Goal: Information Seeking & Learning: Learn about a topic

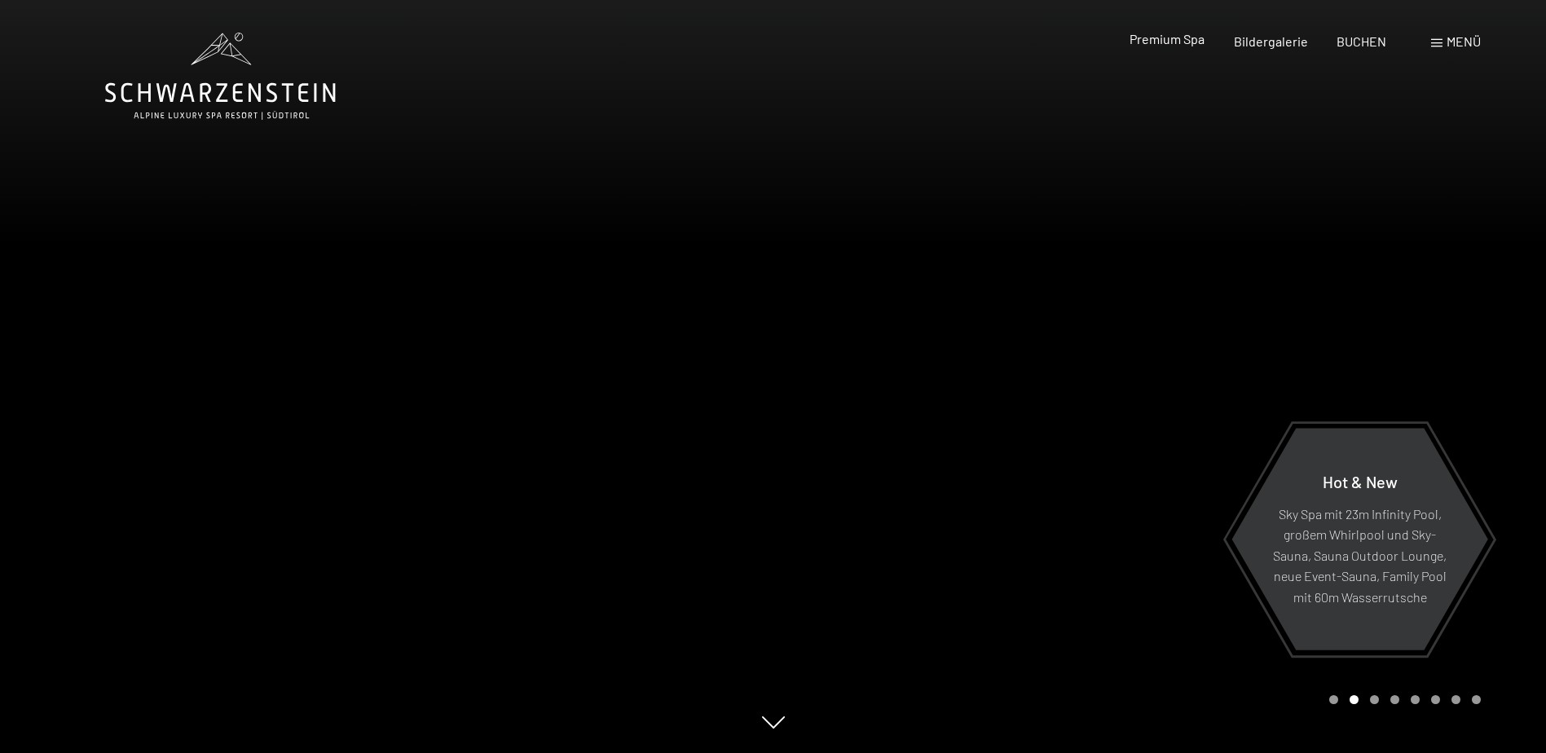
click at [1169, 39] on span "Premium Spa" at bounding box center [1166, 38] width 75 height 15
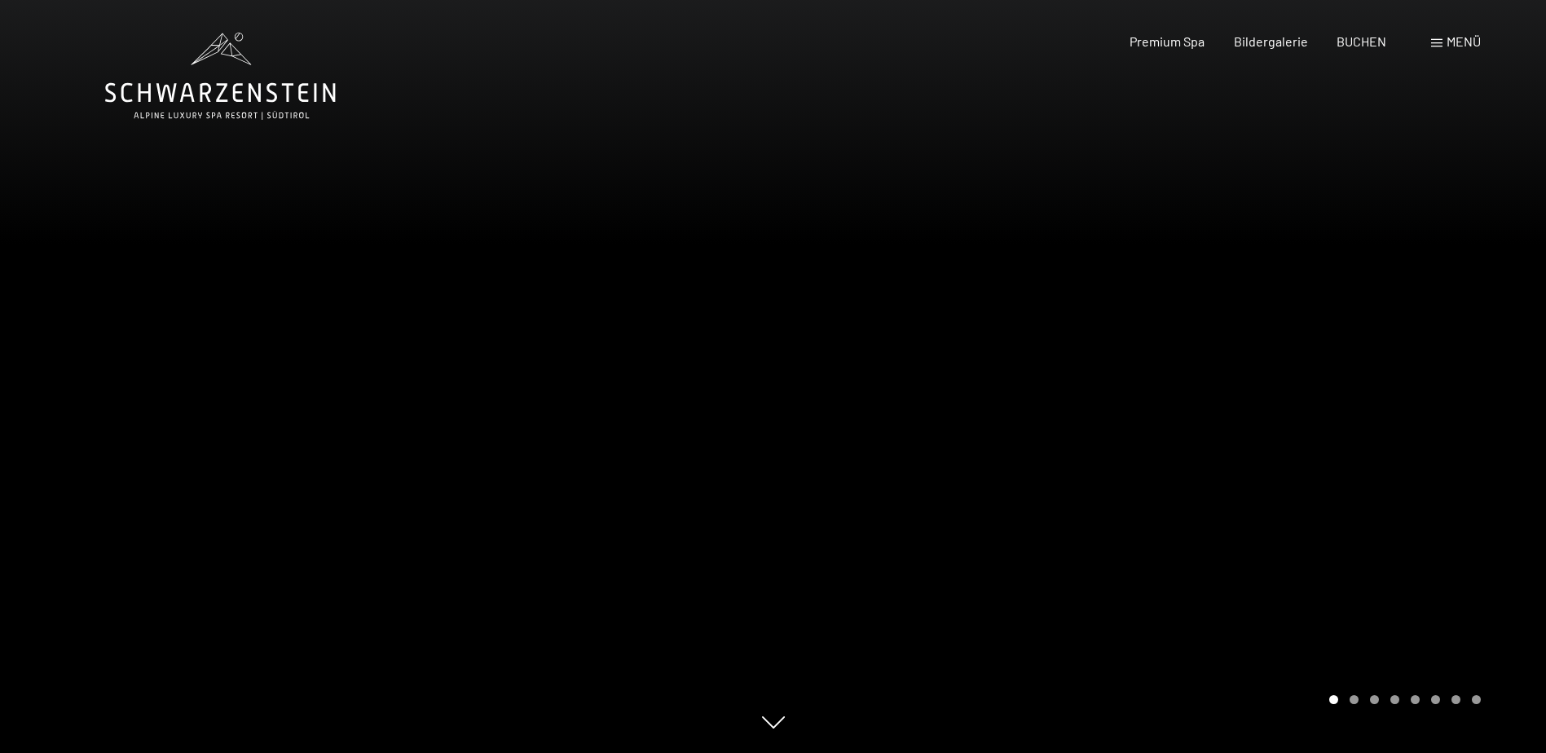
scroll to position [81, 0]
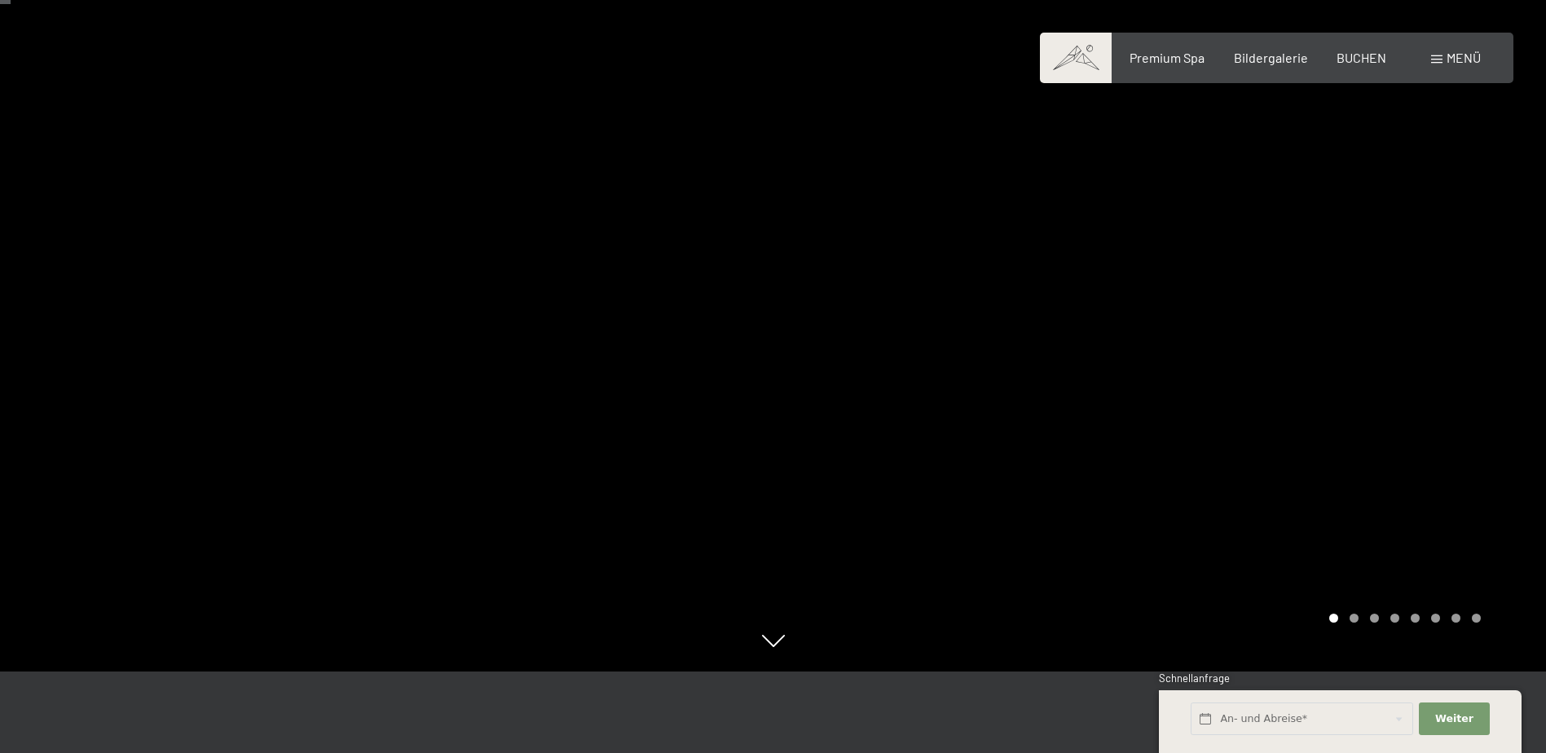
click at [1132, 297] on div at bounding box center [1159, 295] width 773 height 753
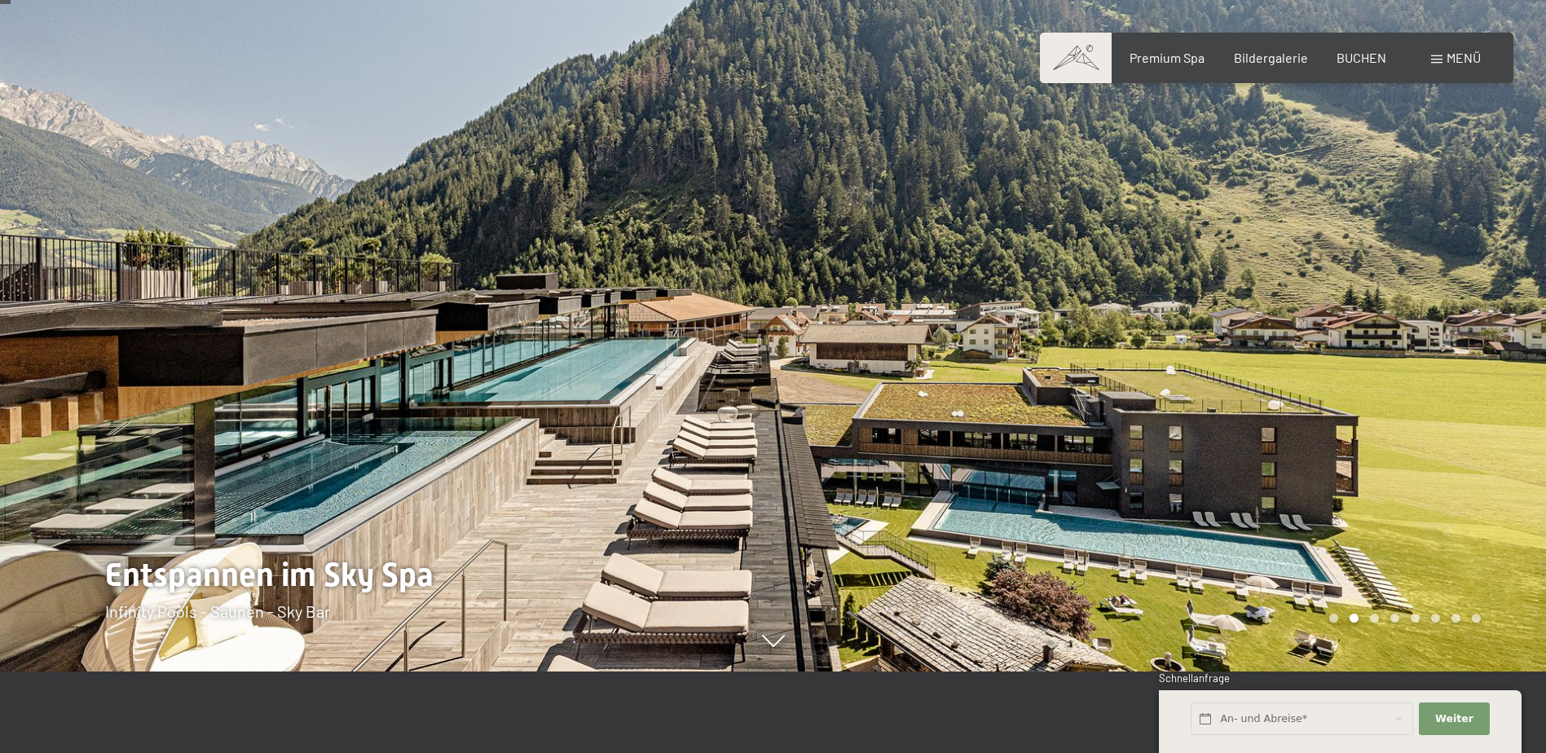
click at [1132, 297] on div at bounding box center [1159, 295] width 773 height 753
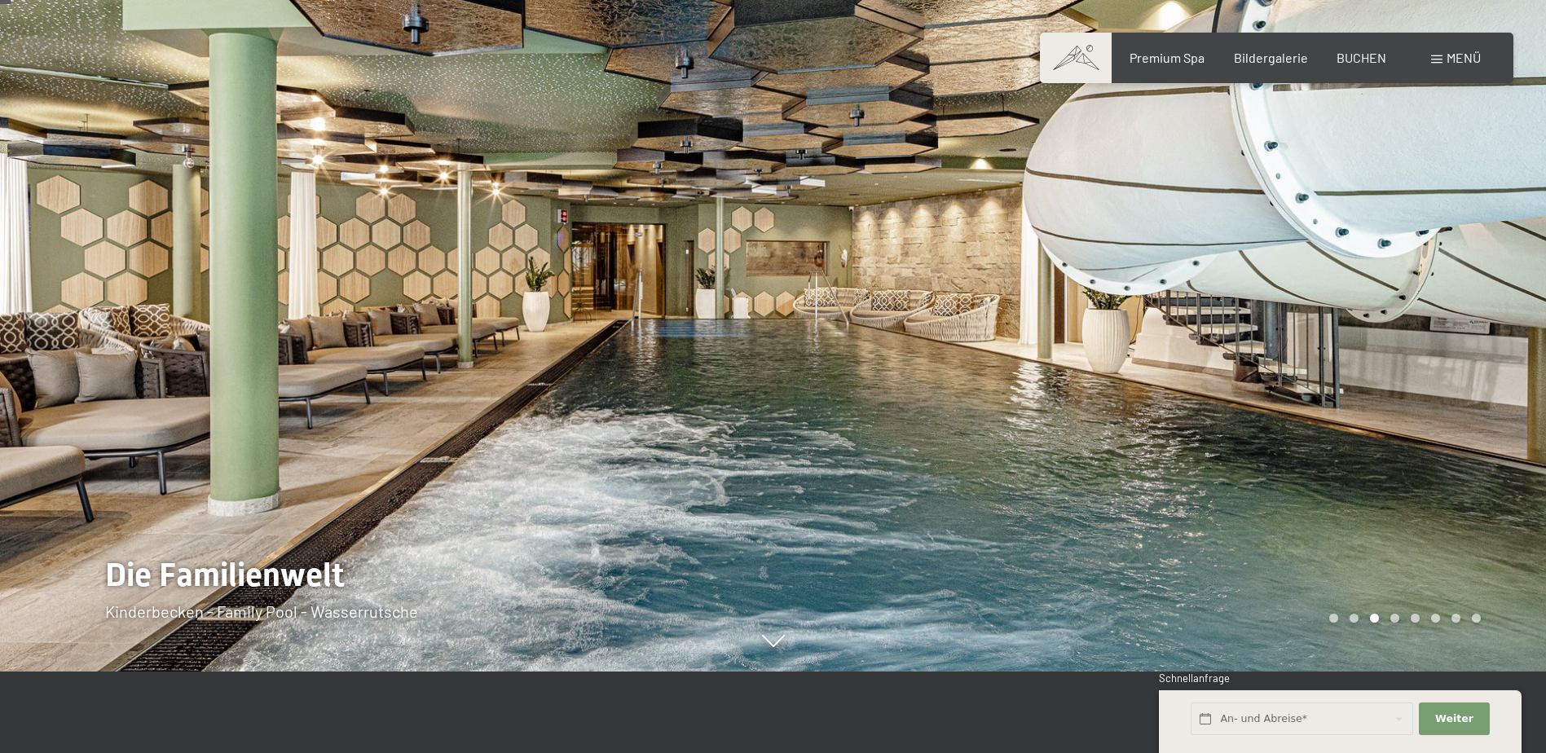
click at [1132, 297] on div at bounding box center [1159, 295] width 773 height 753
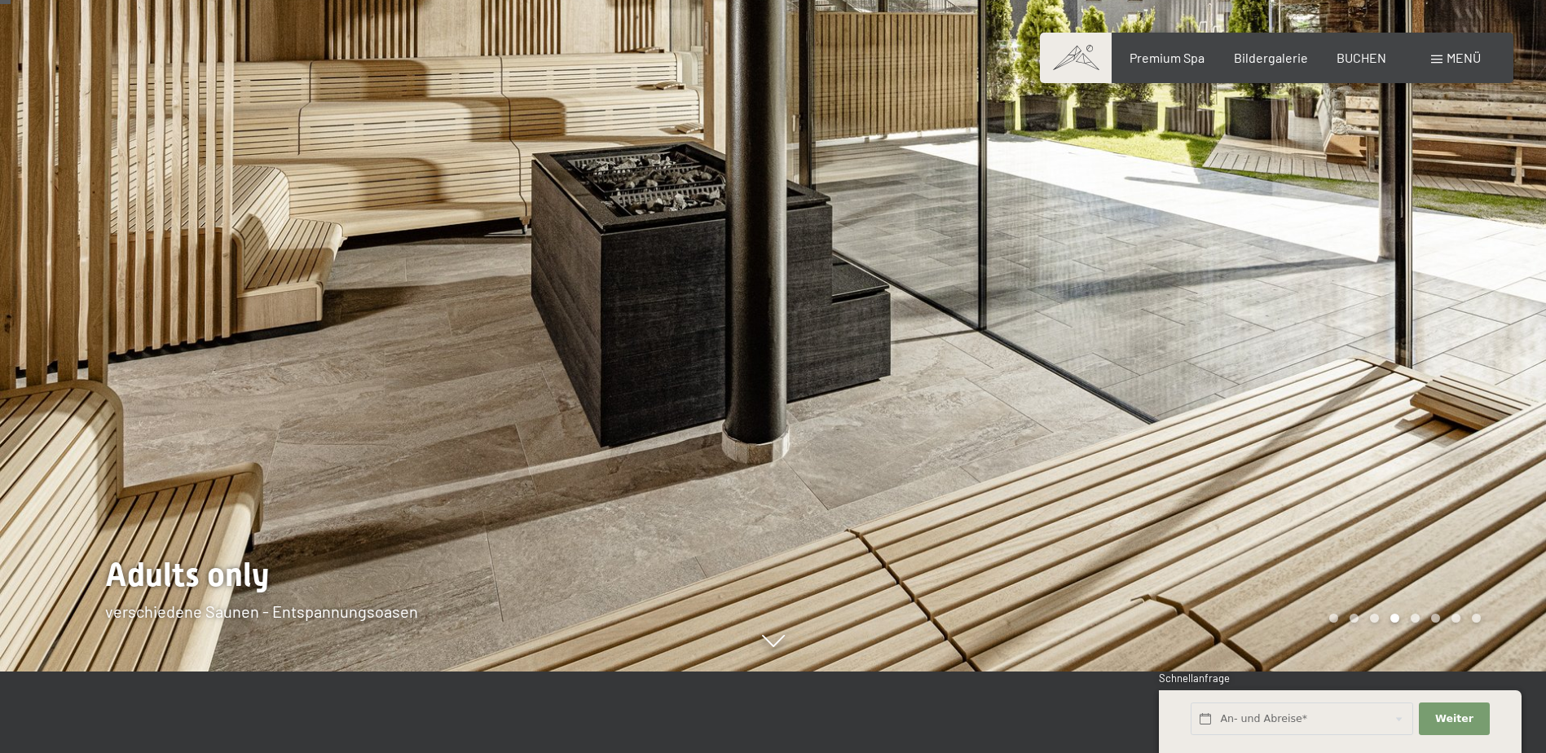
click at [1132, 297] on div at bounding box center [1159, 295] width 773 height 753
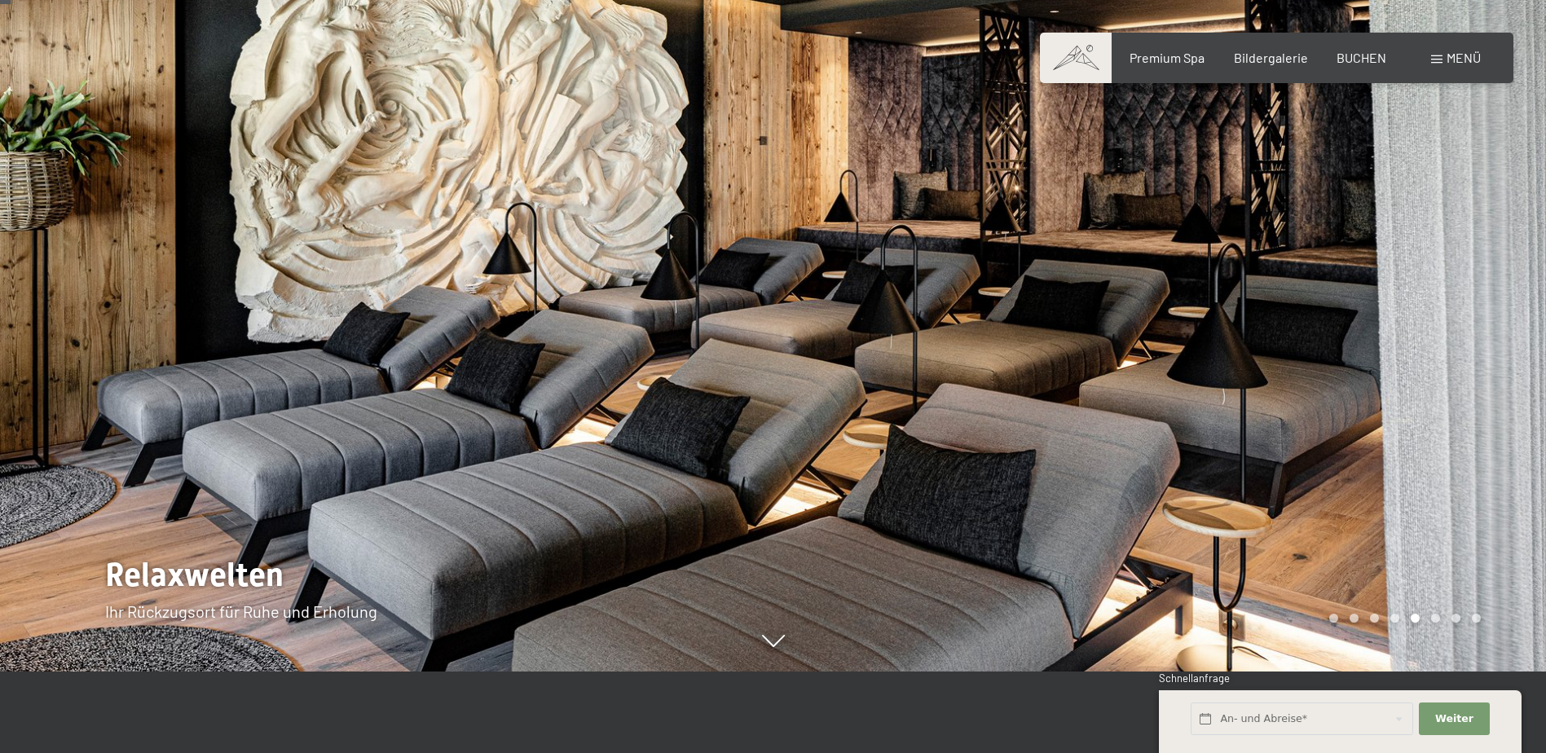
click at [1132, 297] on div at bounding box center [1159, 295] width 773 height 753
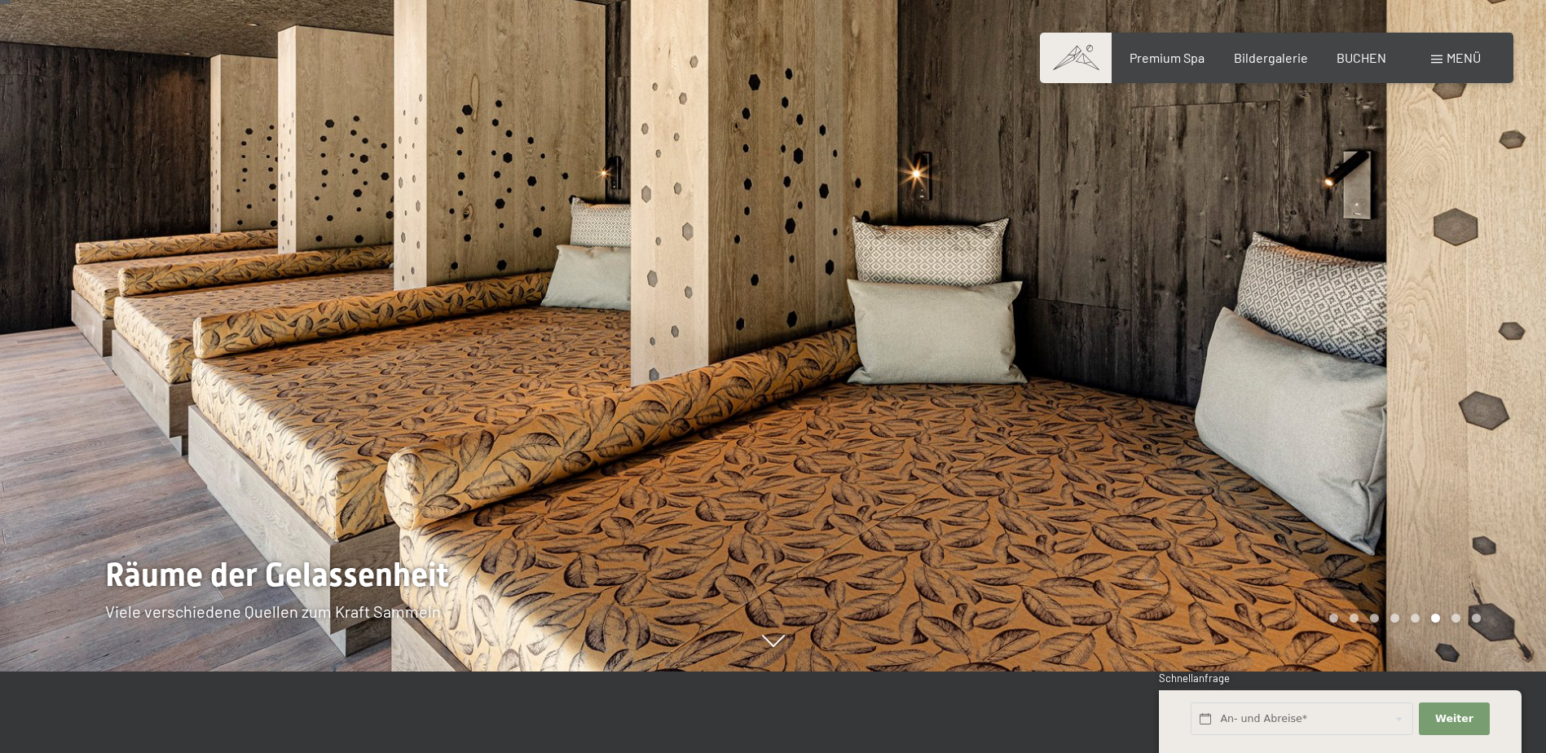
click at [1132, 297] on div at bounding box center [1159, 295] width 773 height 753
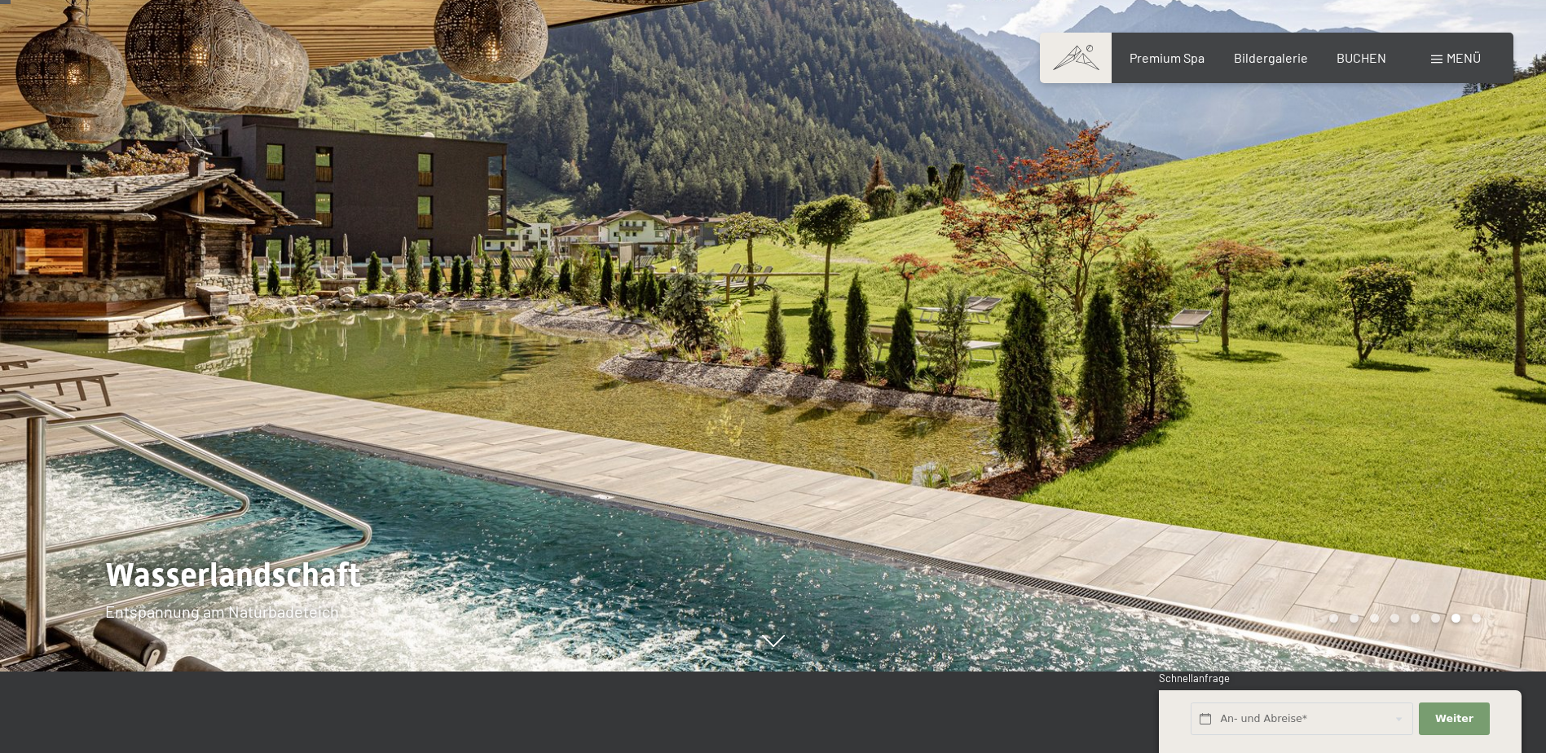
click at [1132, 297] on div at bounding box center [1159, 295] width 773 height 753
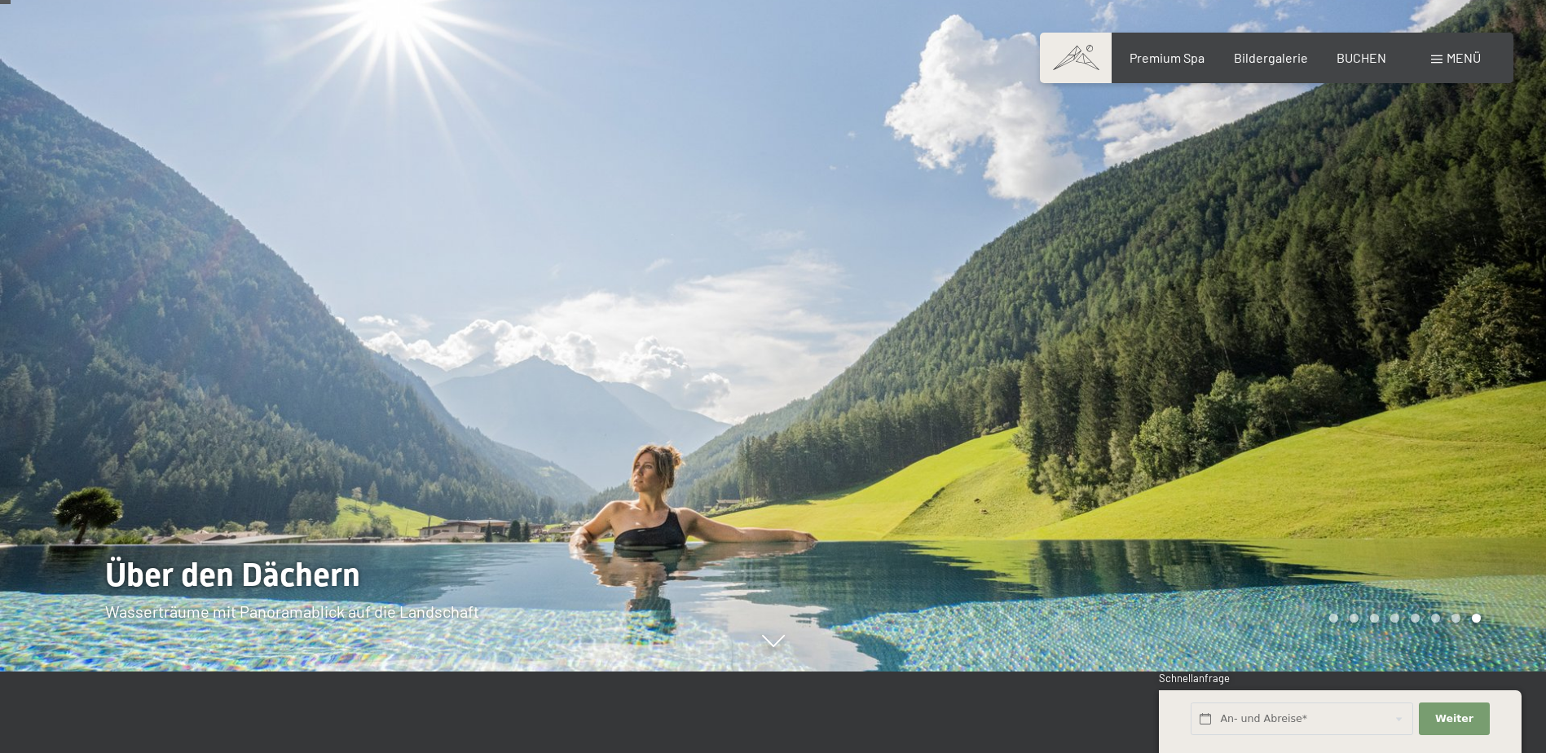
click at [1132, 297] on div at bounding box center [1159, 295] width 773 height 753
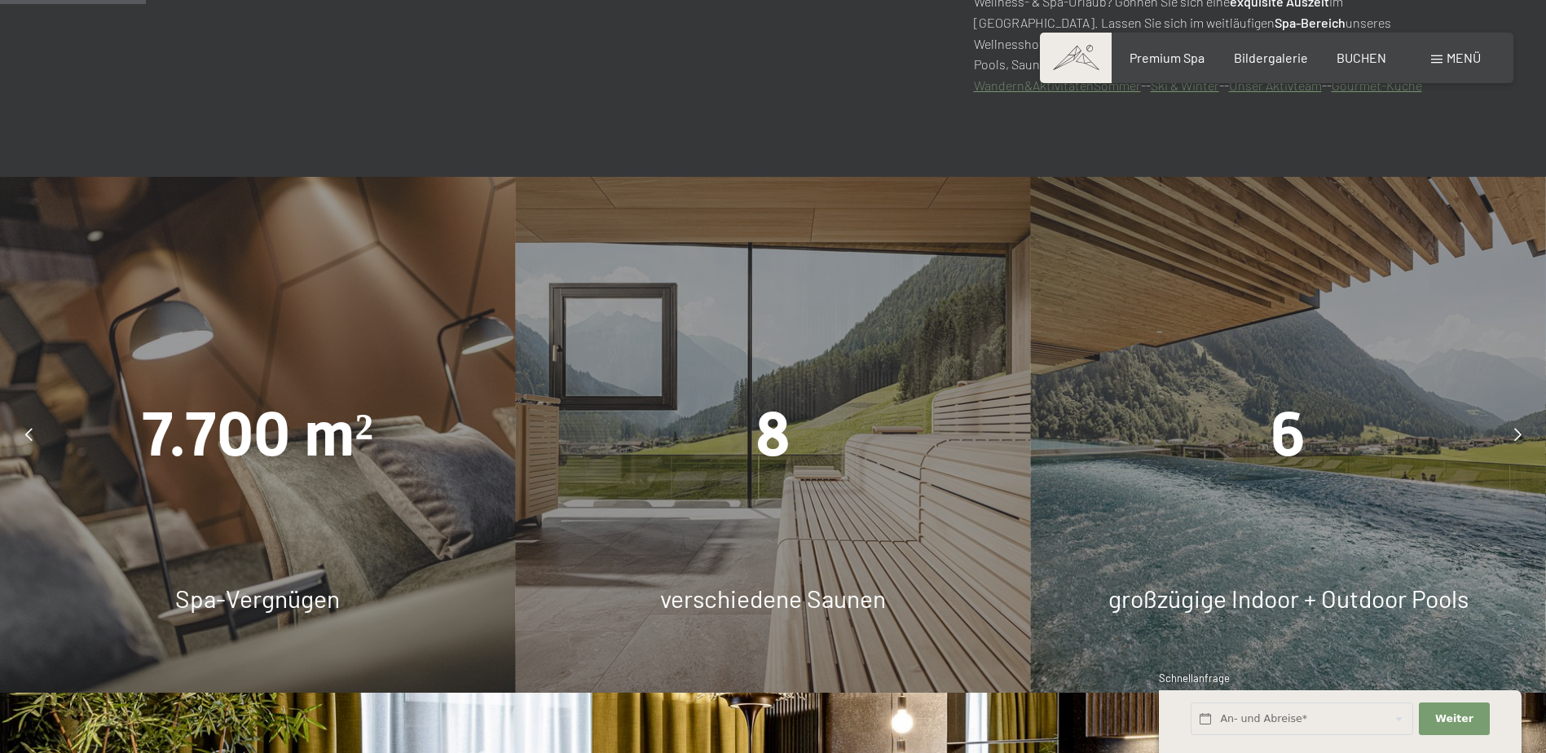
scroll to position [1141, 0]
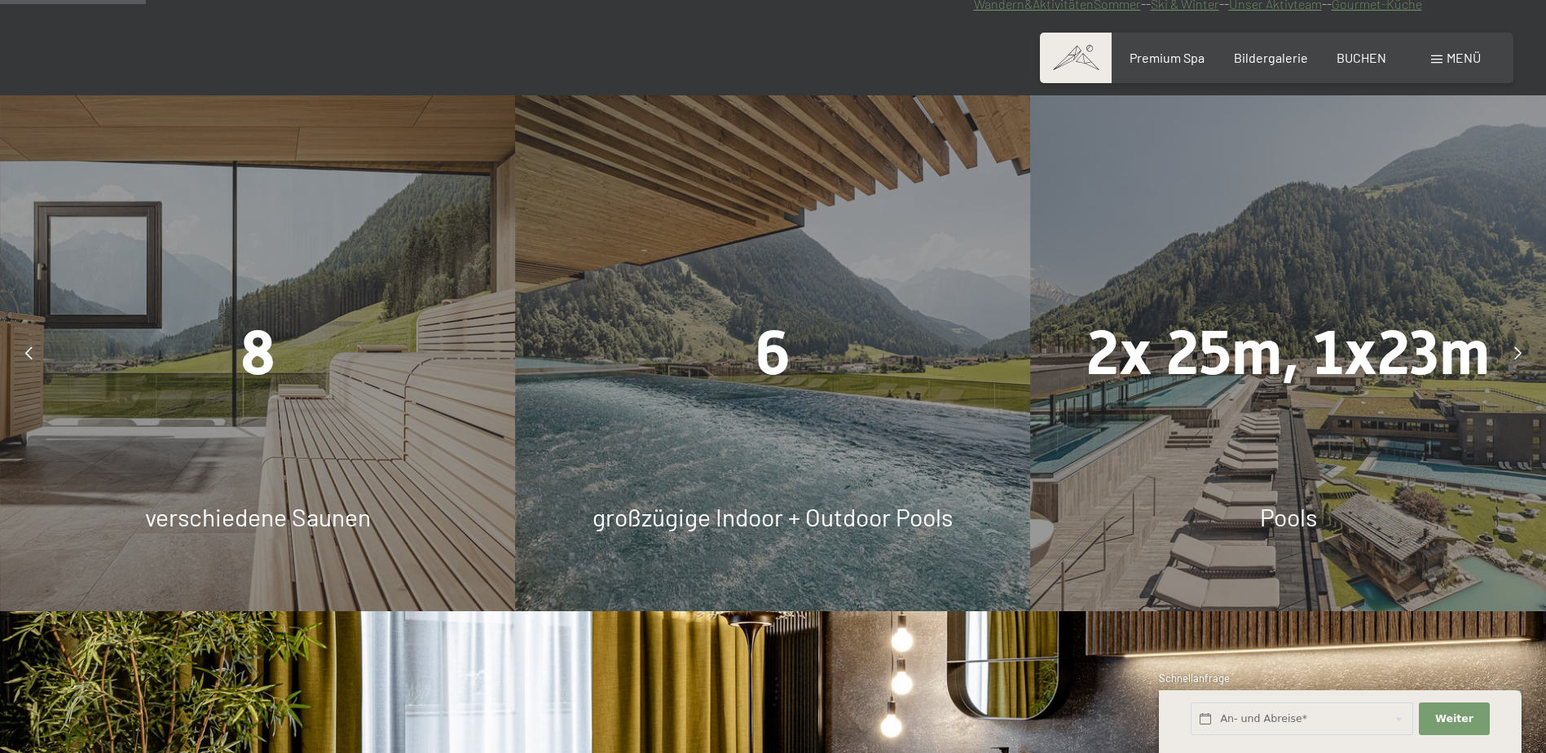
click at [835, 372] on div "6" at bounding box center [772, 353] width 515 height 86
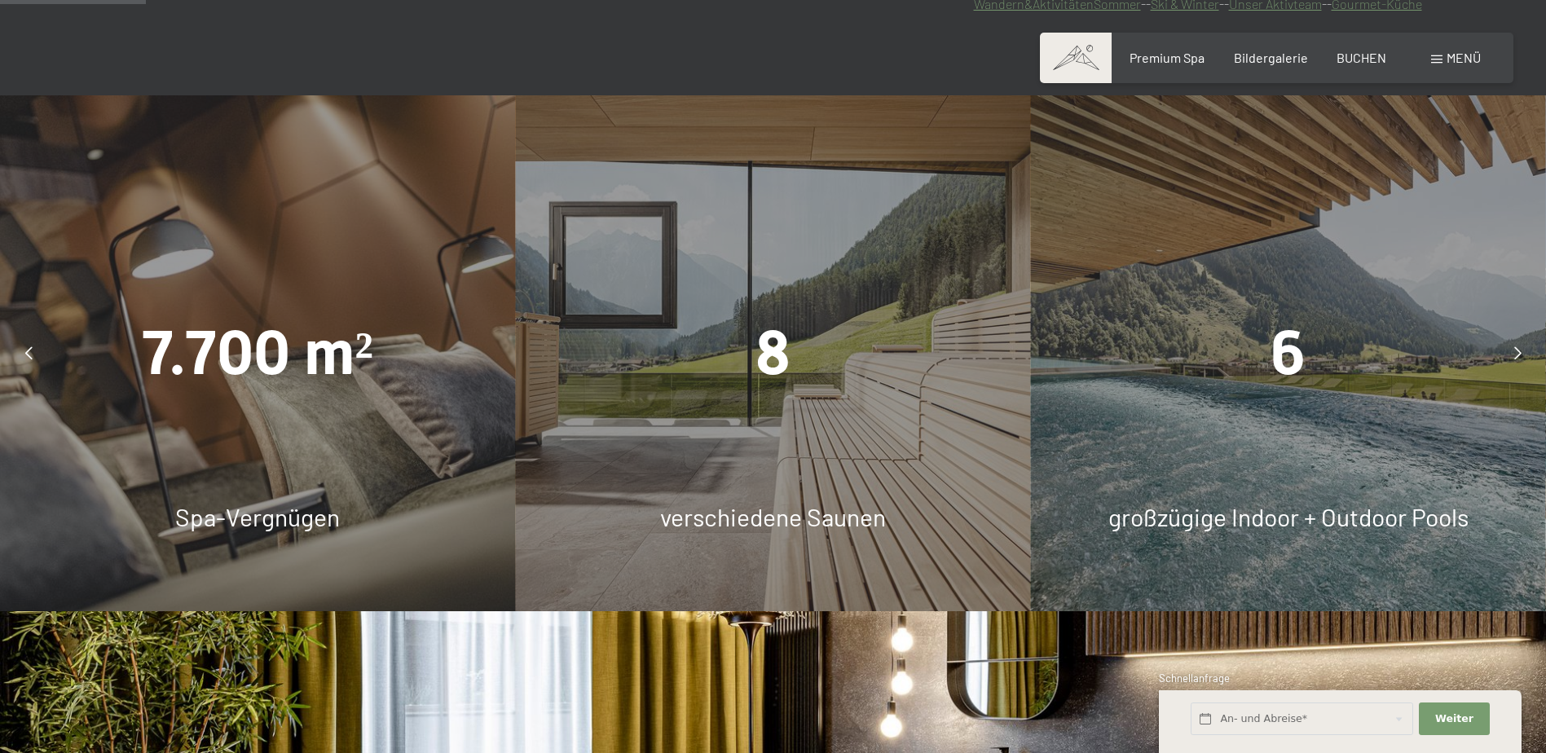
click at [812, 429] on div "8 verschiedene Saunen" at bounding box center [772, 352] width 515 height 515
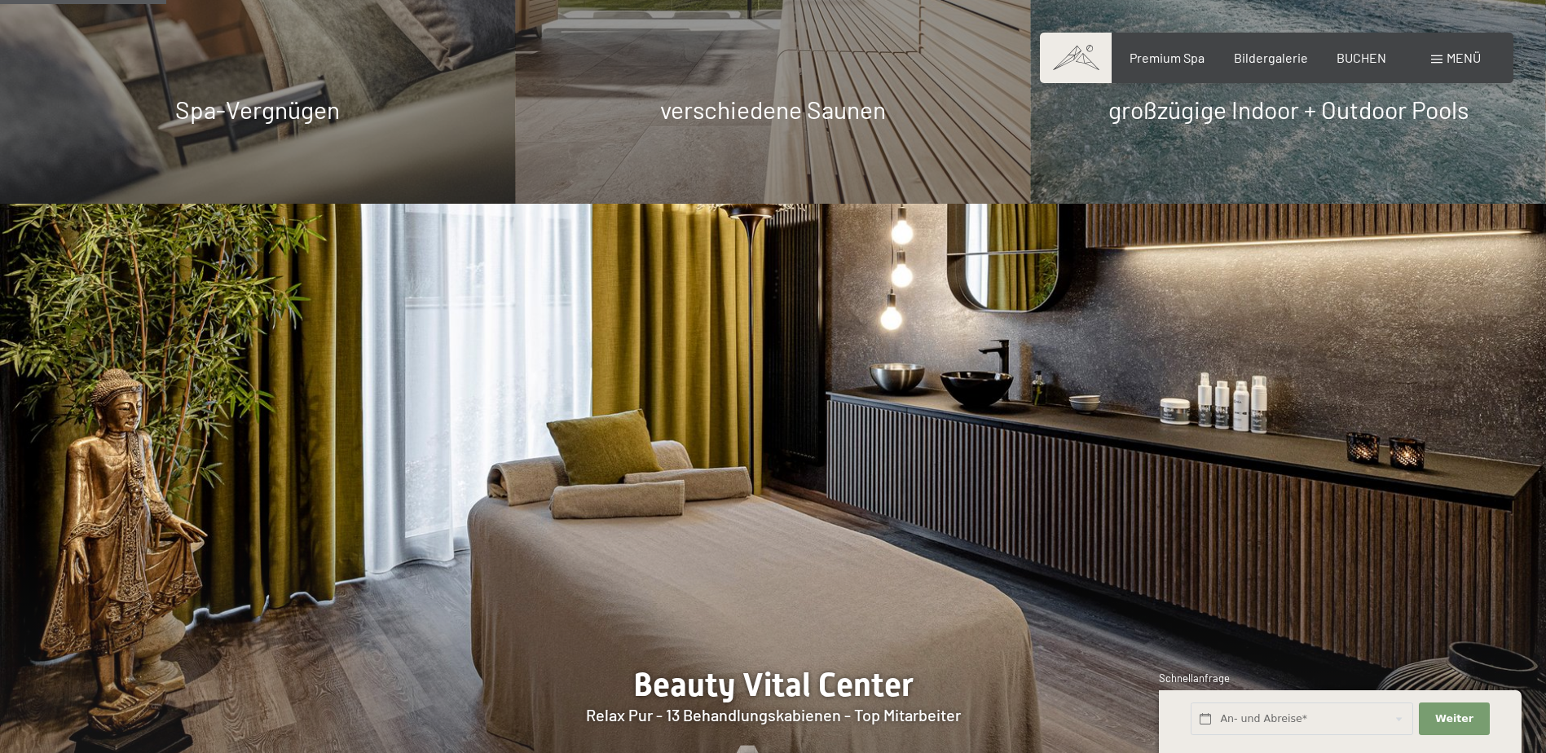
scroll to position [1059, 0]
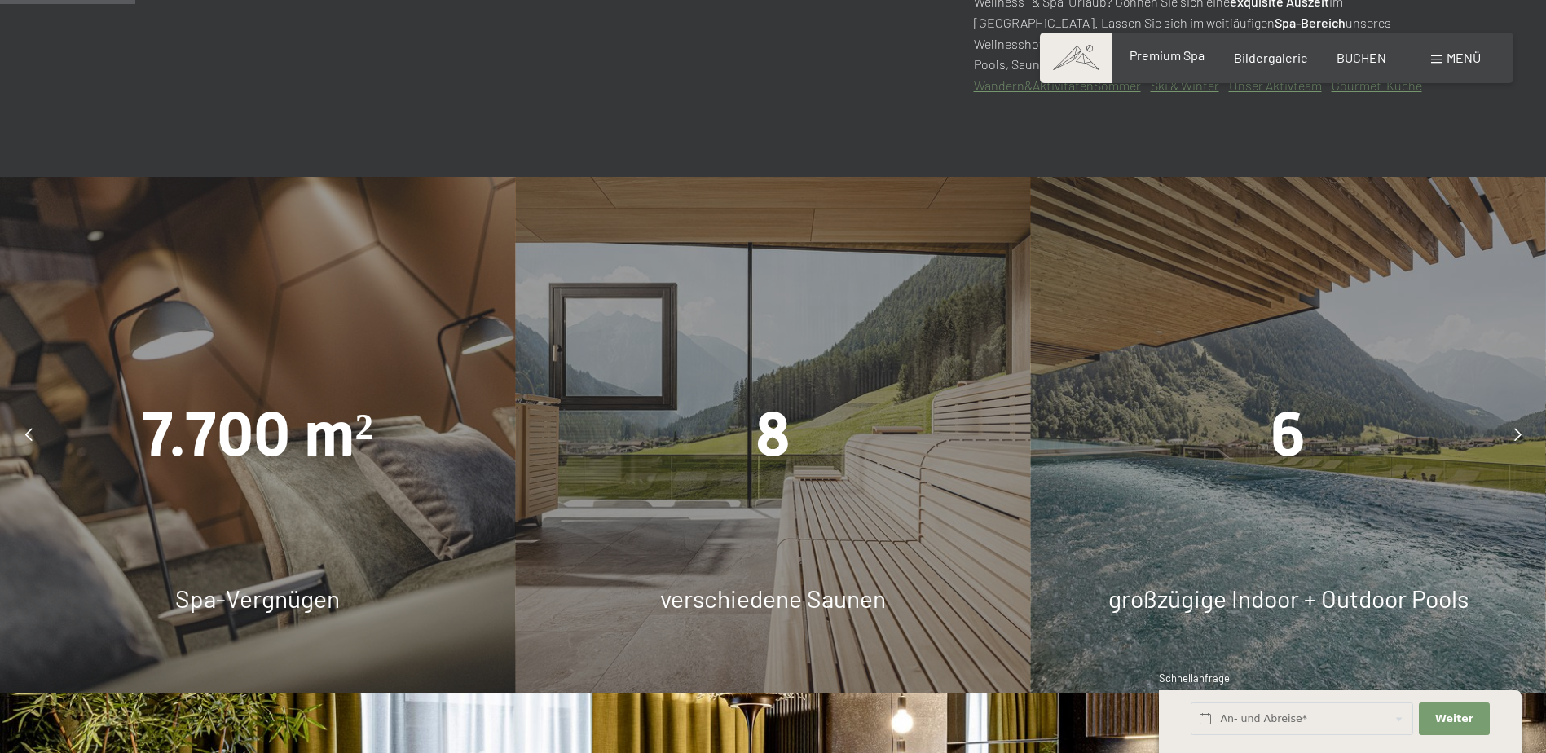
click at [1167, 55] on span "Premium Spa" at bounding box center [1166, 54] width 75 height 15
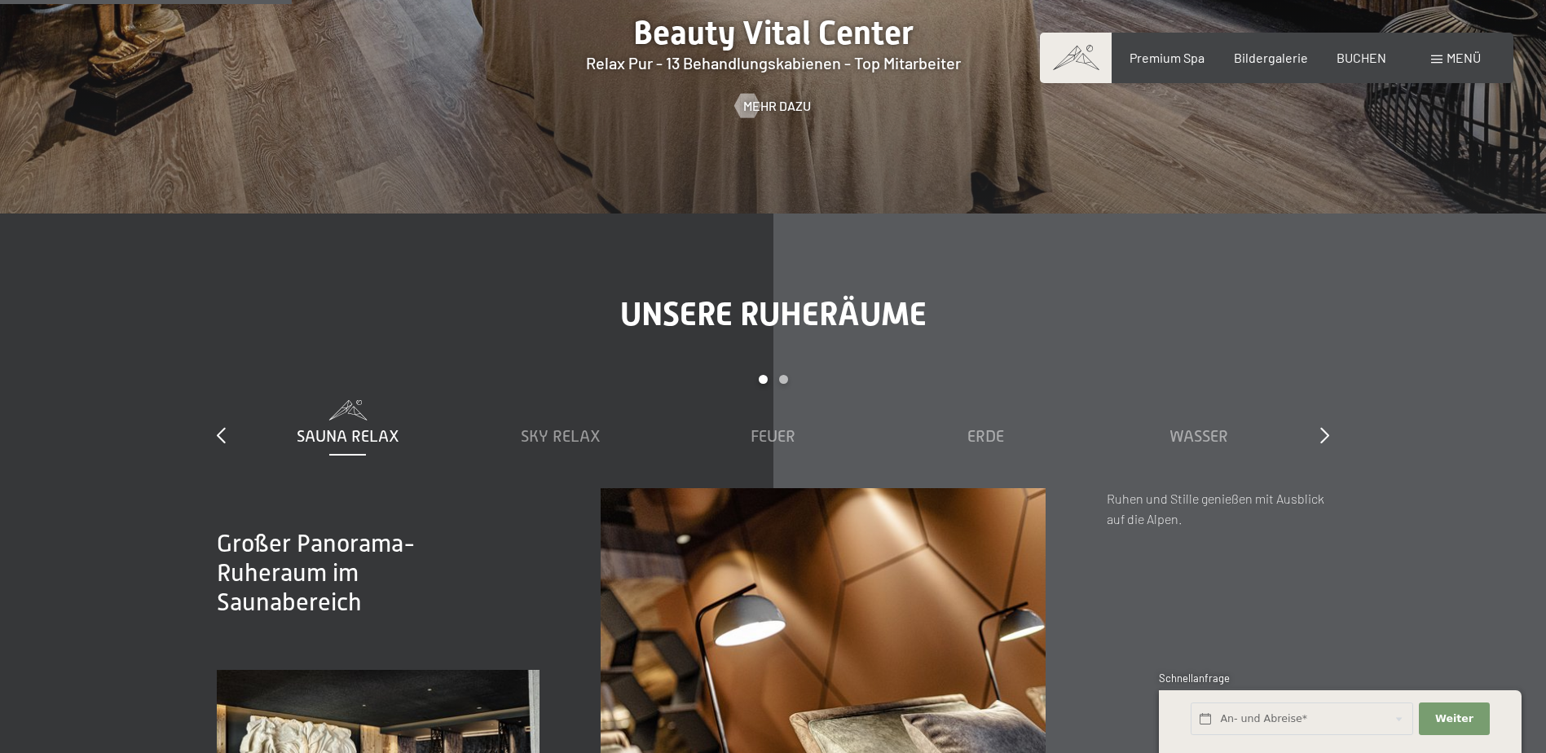
scroll to position [2281, 0]
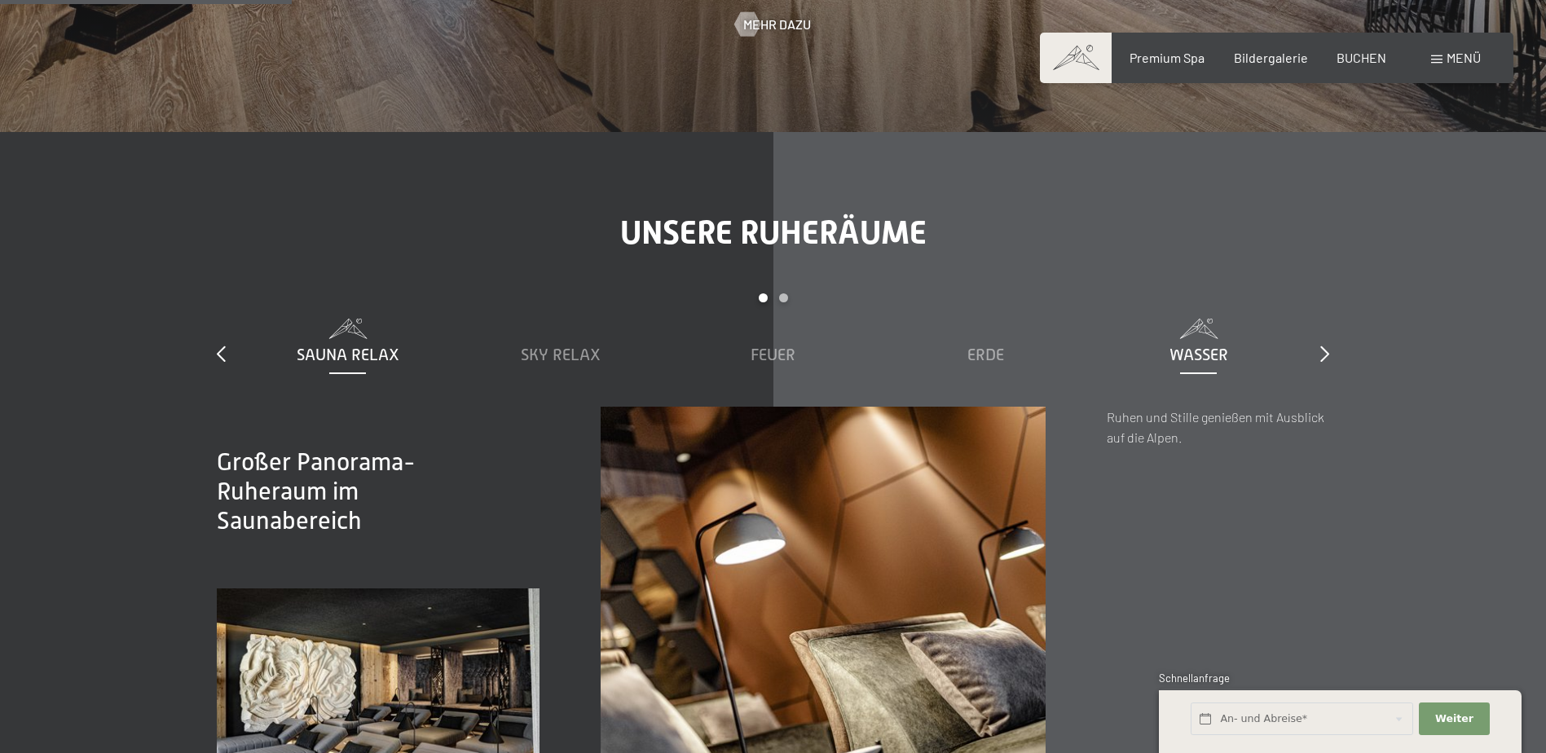
click at [1206, 354] on span "Wasser" at bounding box center [1198, 354] width 59 height 18
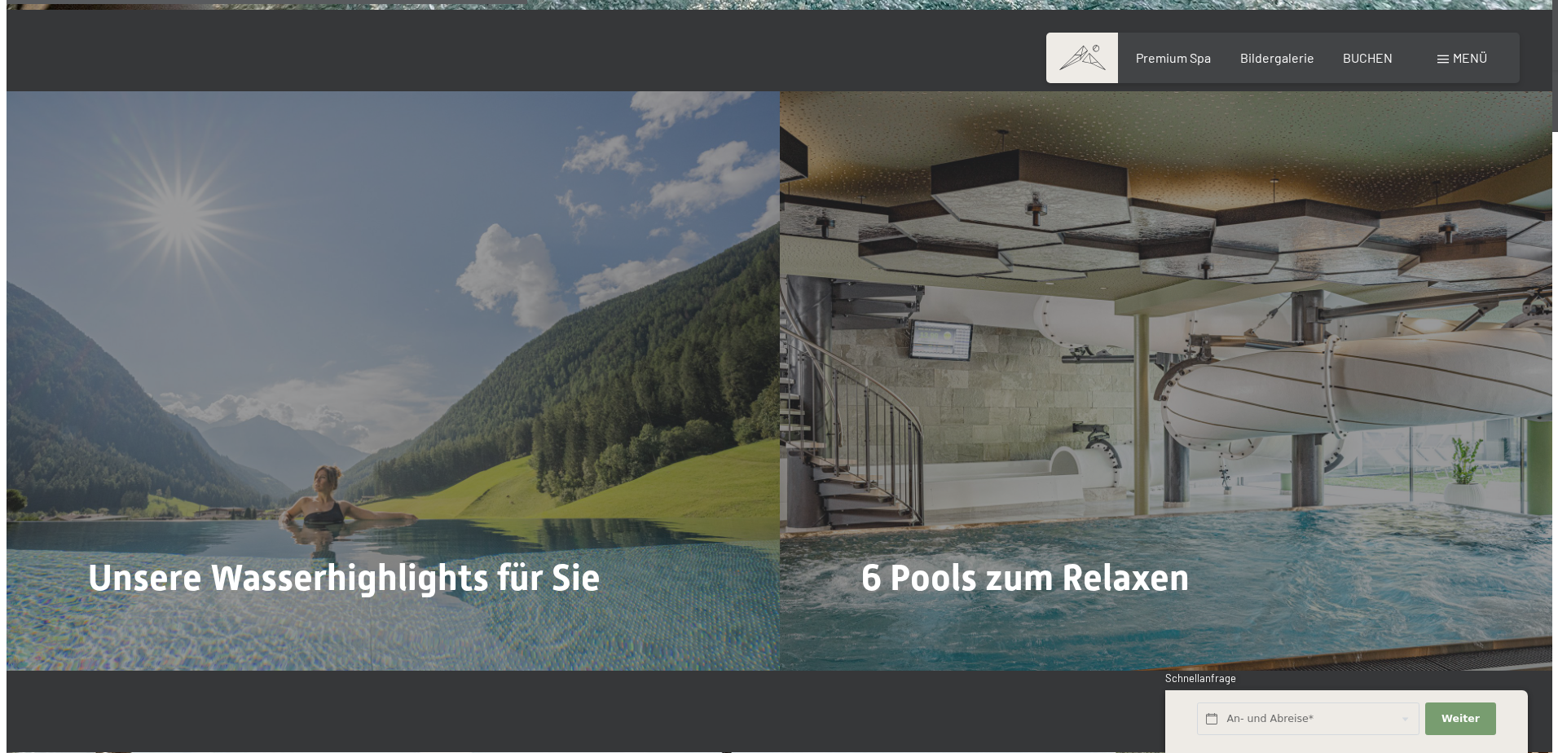
scroll to position [4155, 0]
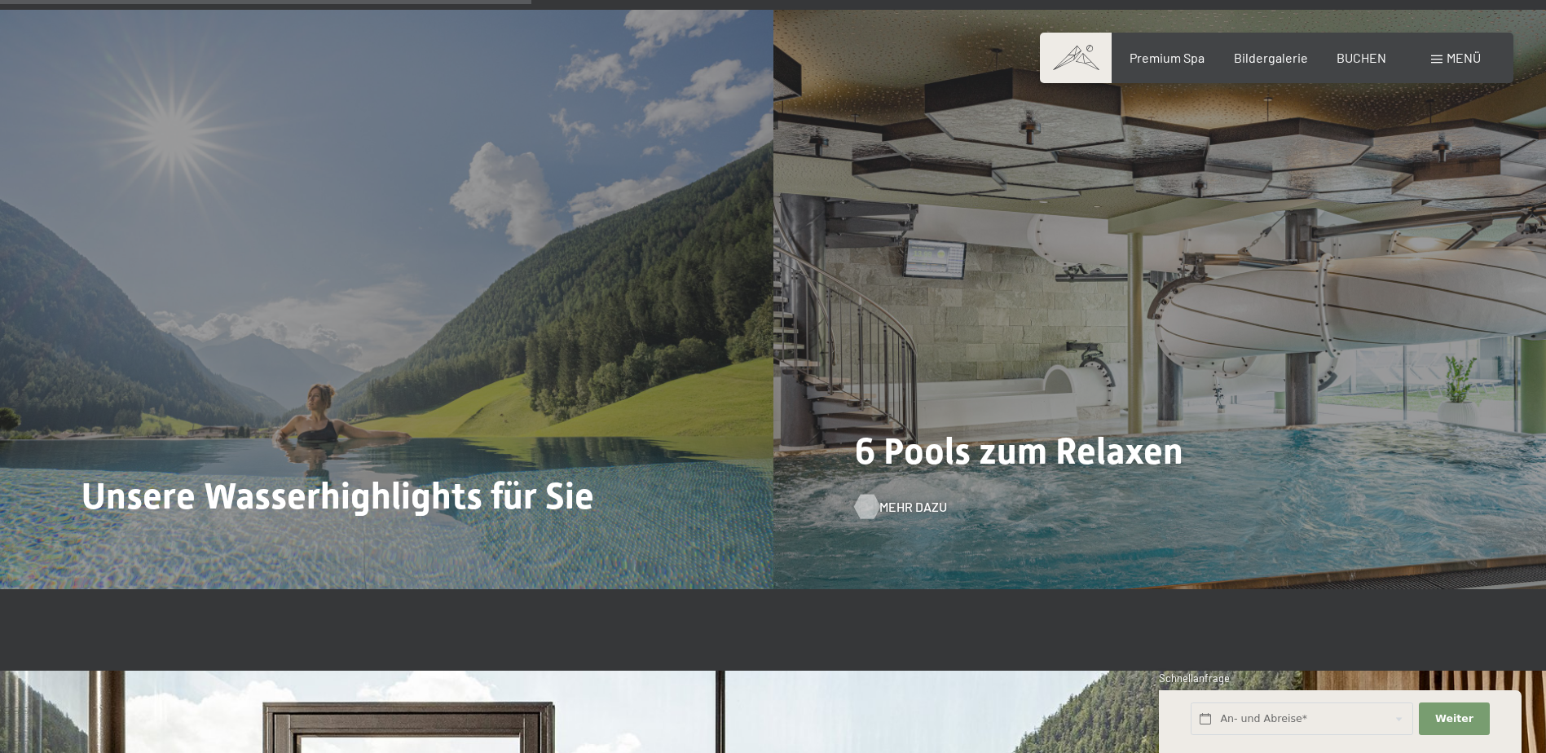
click at [911, 506] on span "Mehr dazu" at bounding box center [913, 507] width 68 height 18
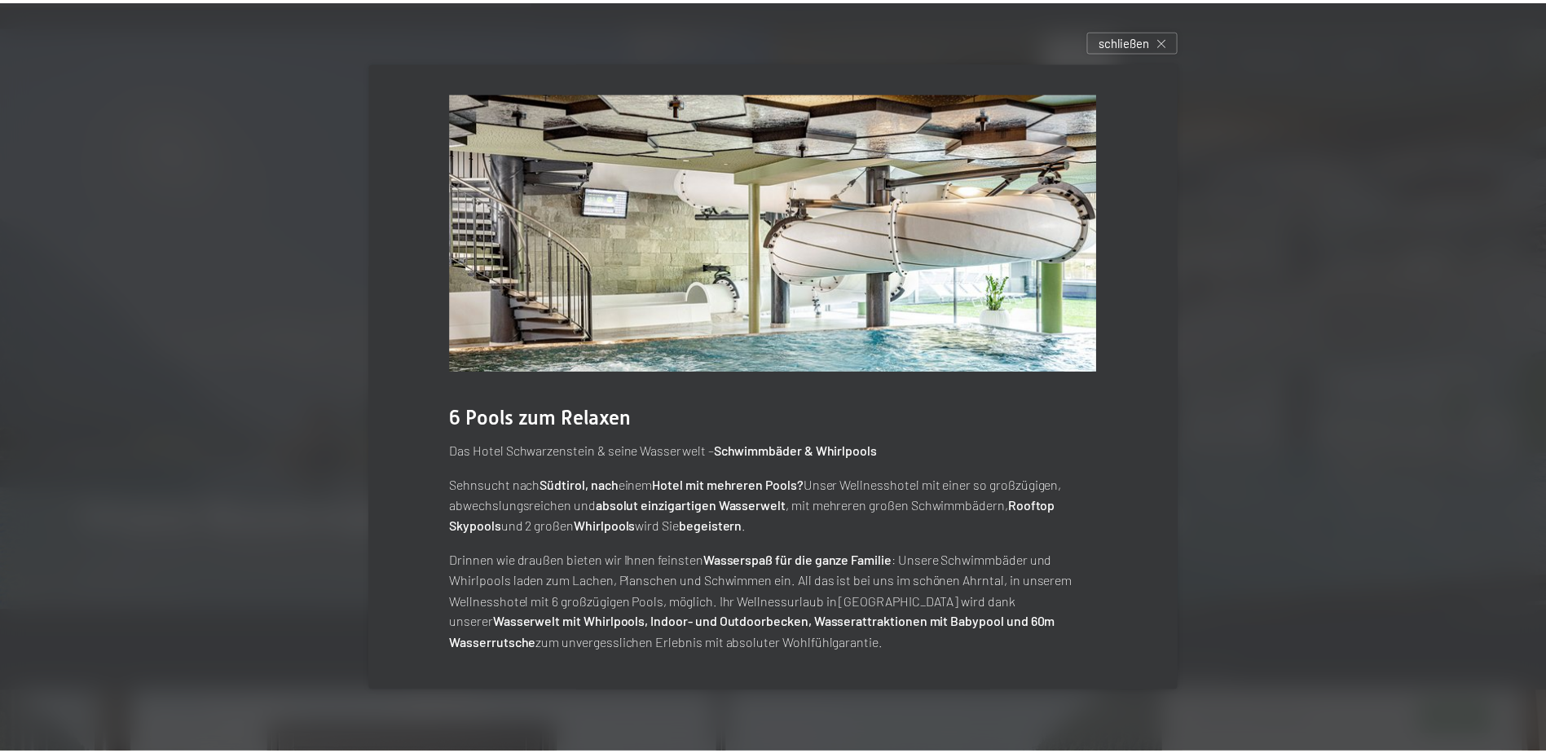
scroll to position [0, 0]
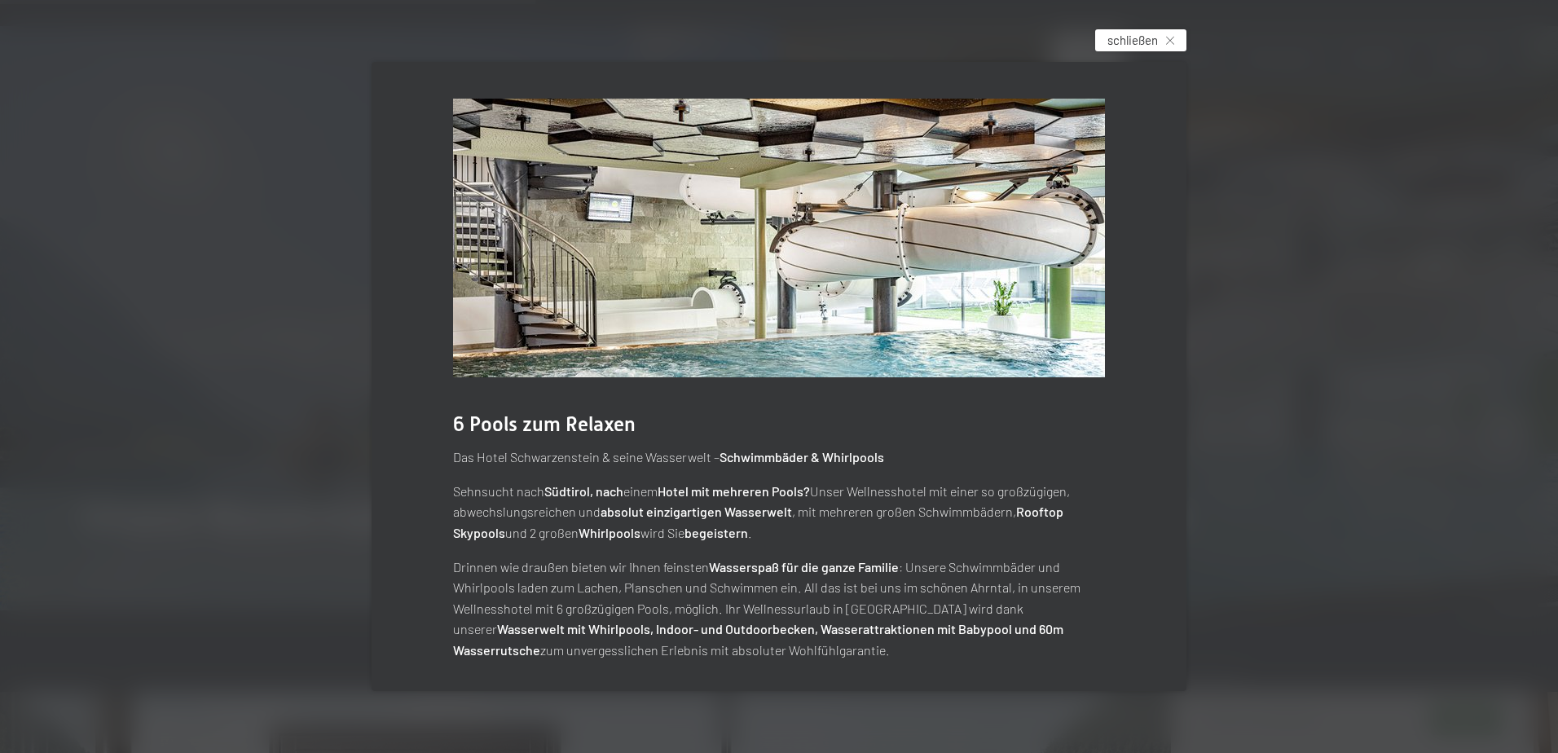
click at [1142, 41] on span "schließen" at bounding box center [1132, 40] width 51 height 17
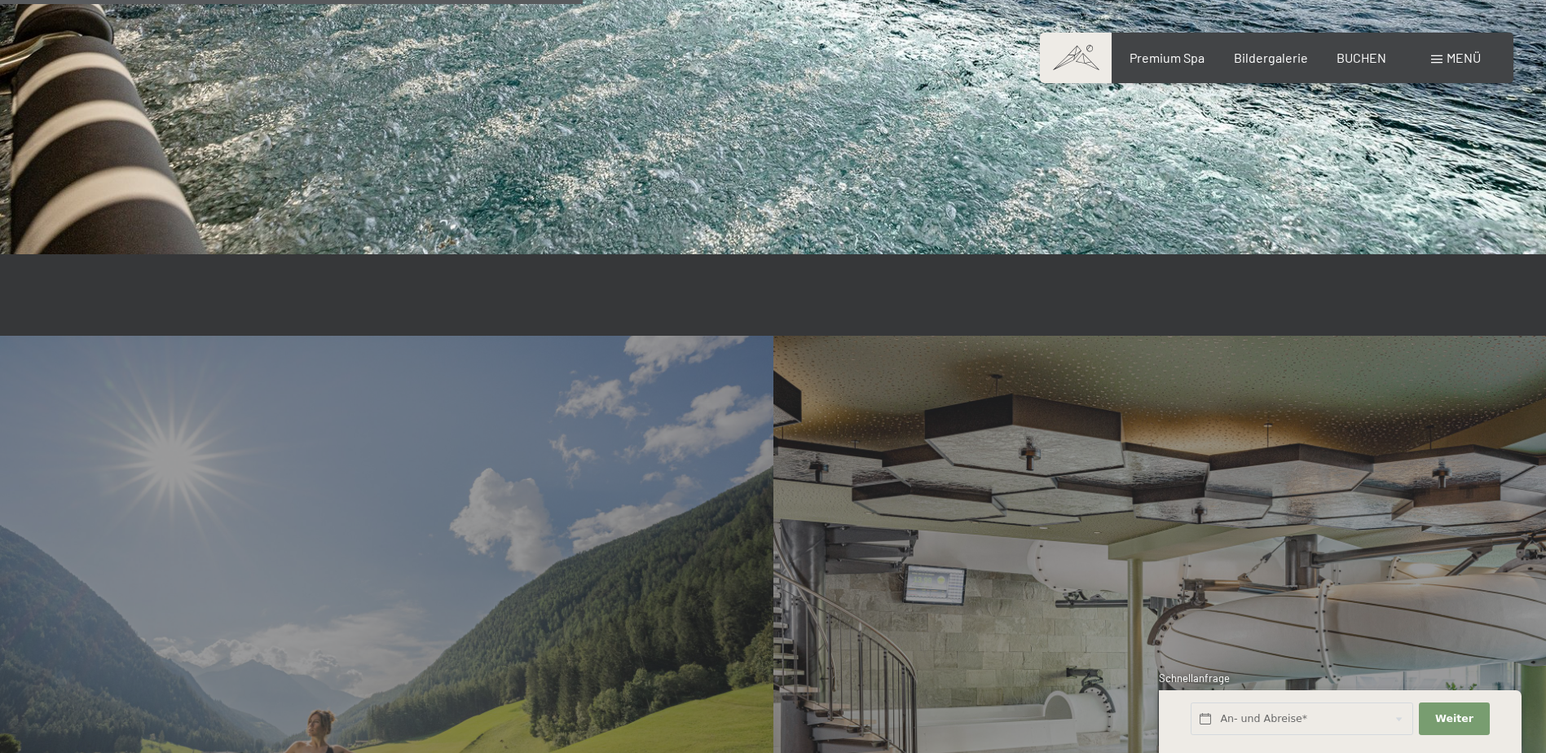
scroll to position [3340, 0]
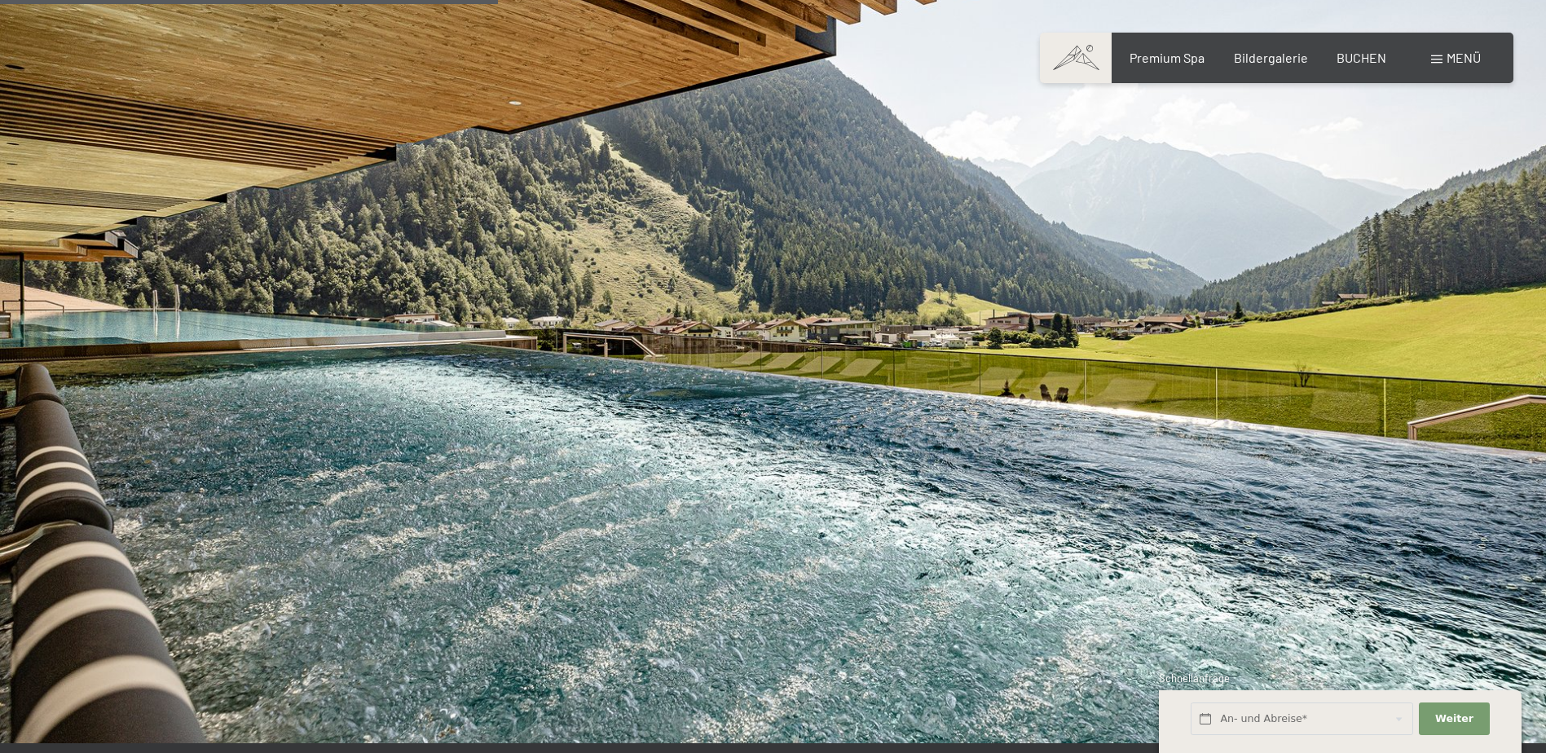
click at [1441, 53] on div "Menü" at bounding box center [1456, 58] width 50 height 18
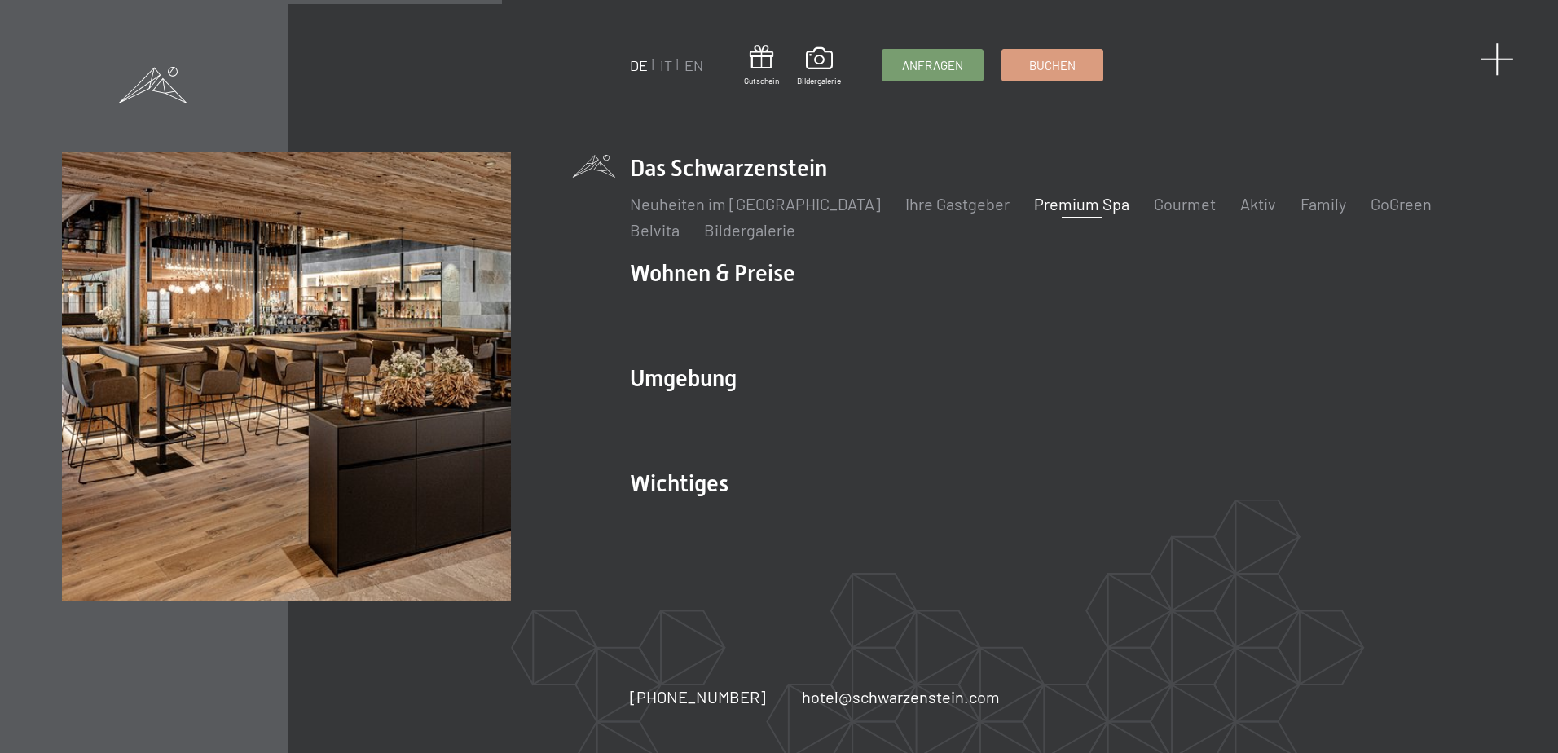
click at [1493, 59] on span at bounding box center [1496, 58] width 33 height 33
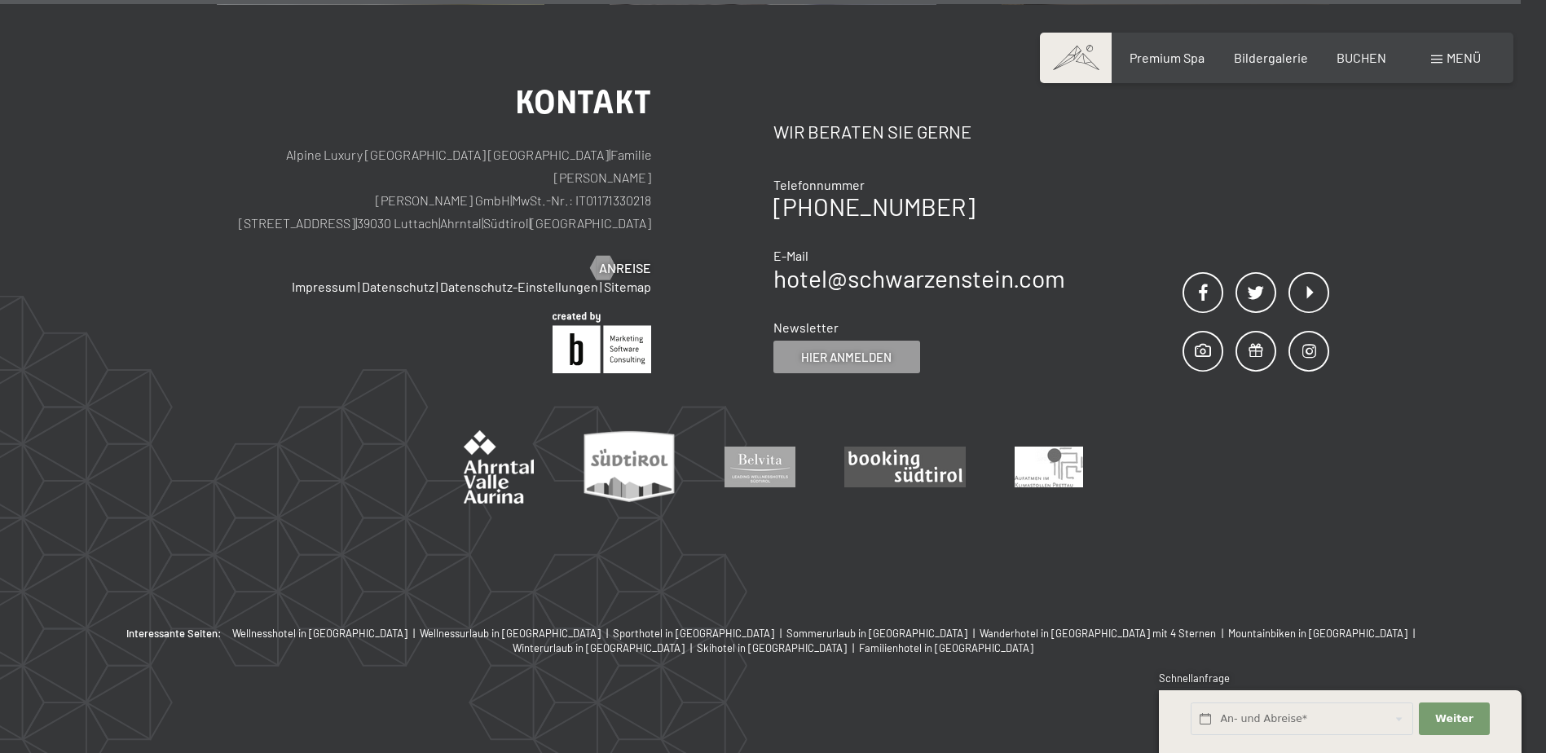
scroll to position [10445, 0]
